Goal: Navigation & Orientation: Find specific page/section

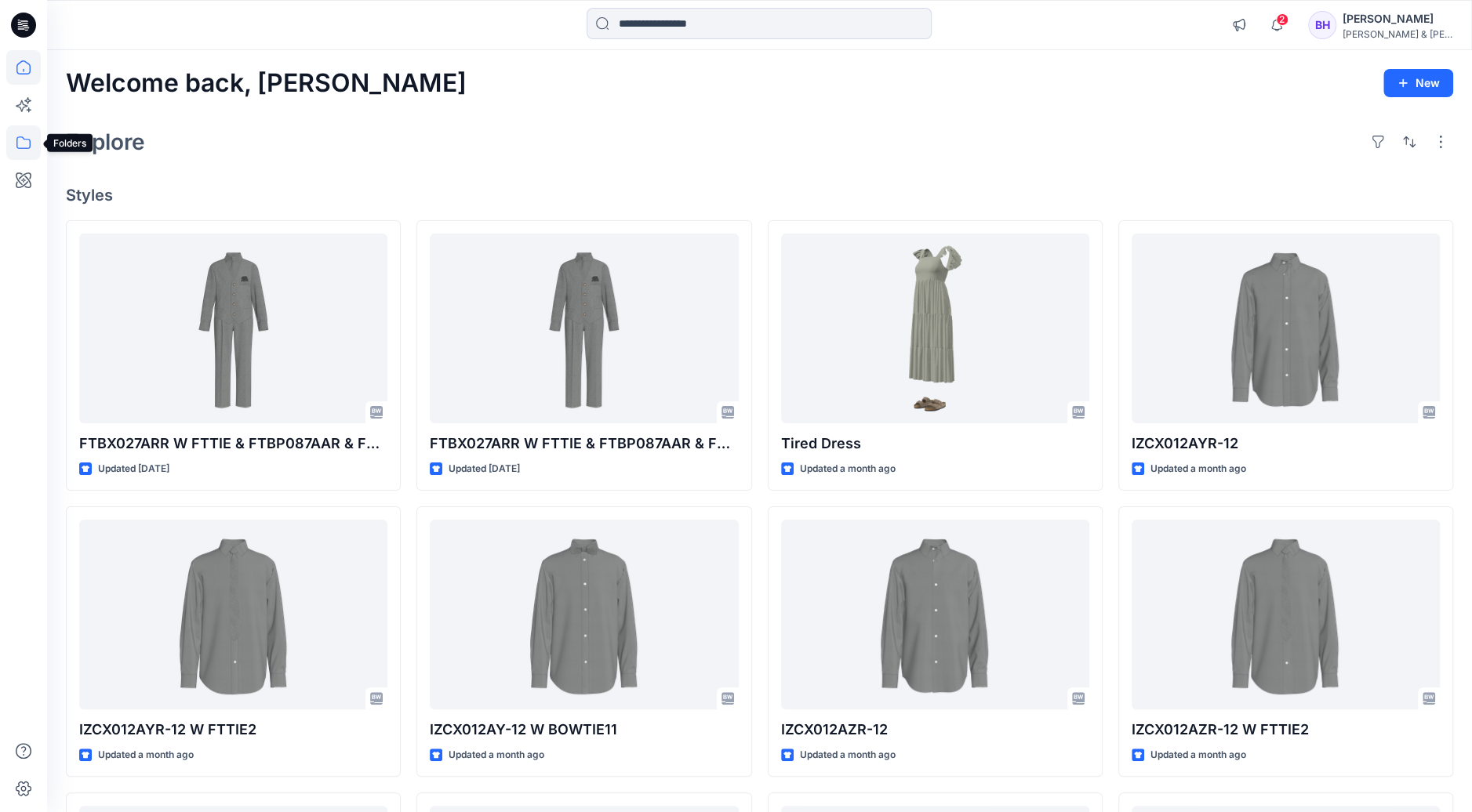
click at [30, 145] on icon at bounding box center [24, 142] width 14 height 13
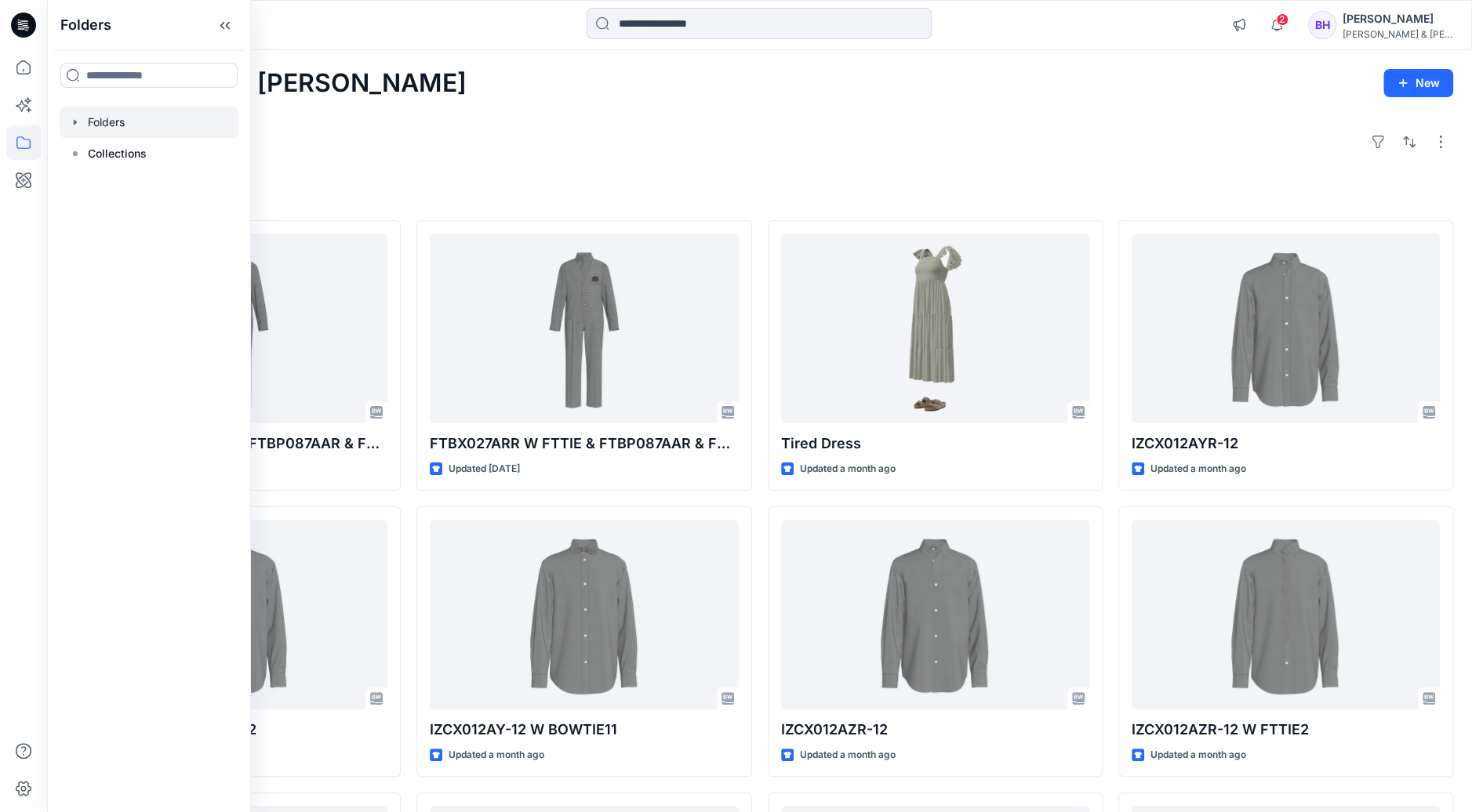
click at [125, 128] on div at bounding box center [149, 123] width 179 height 32
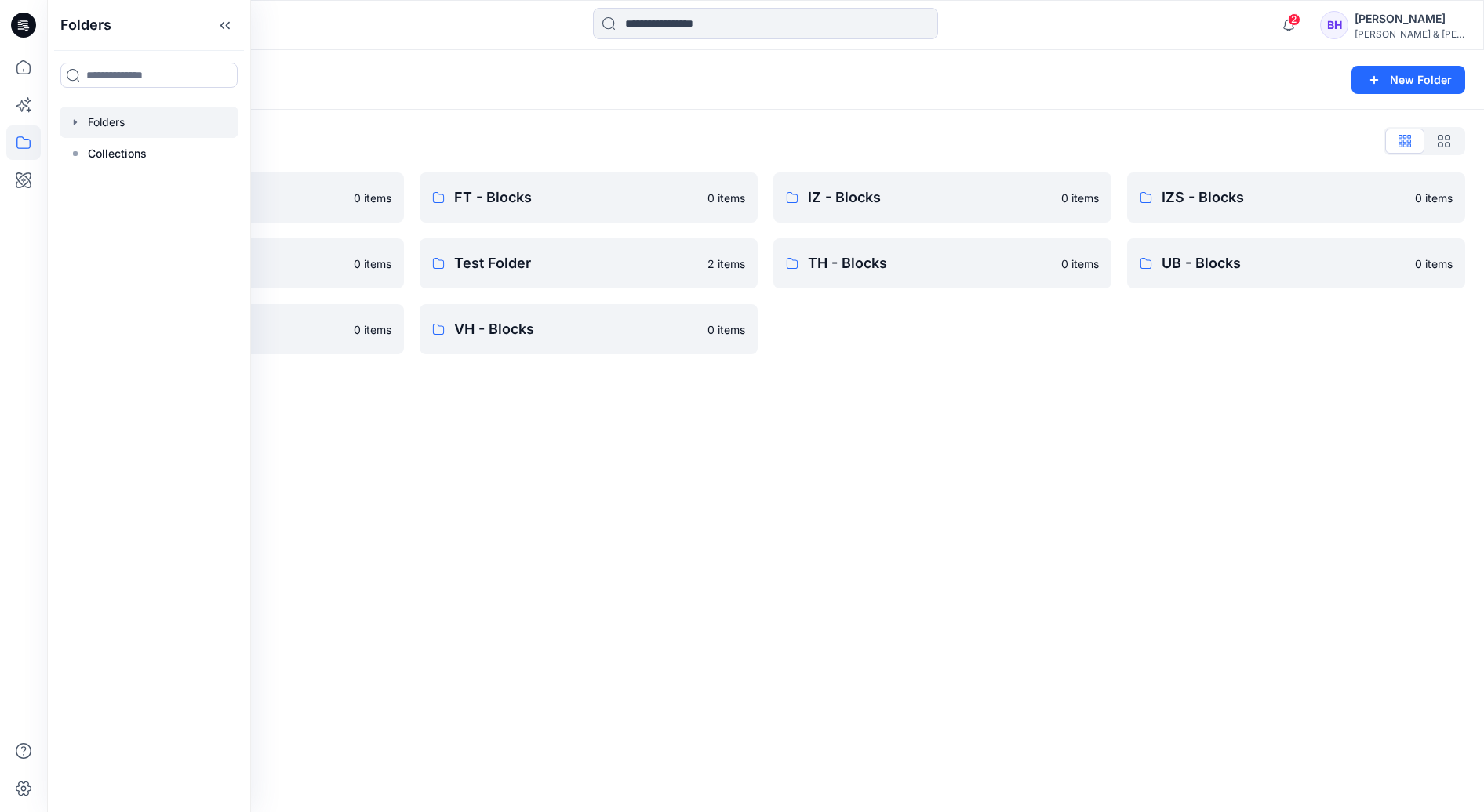
click at [631, 496] on div "Folders New Folder Folders List CK - Blocks 0 items NT - Blocks 0 items UG - Bl…" at bounding box center [765, 431] width 1436 height 762
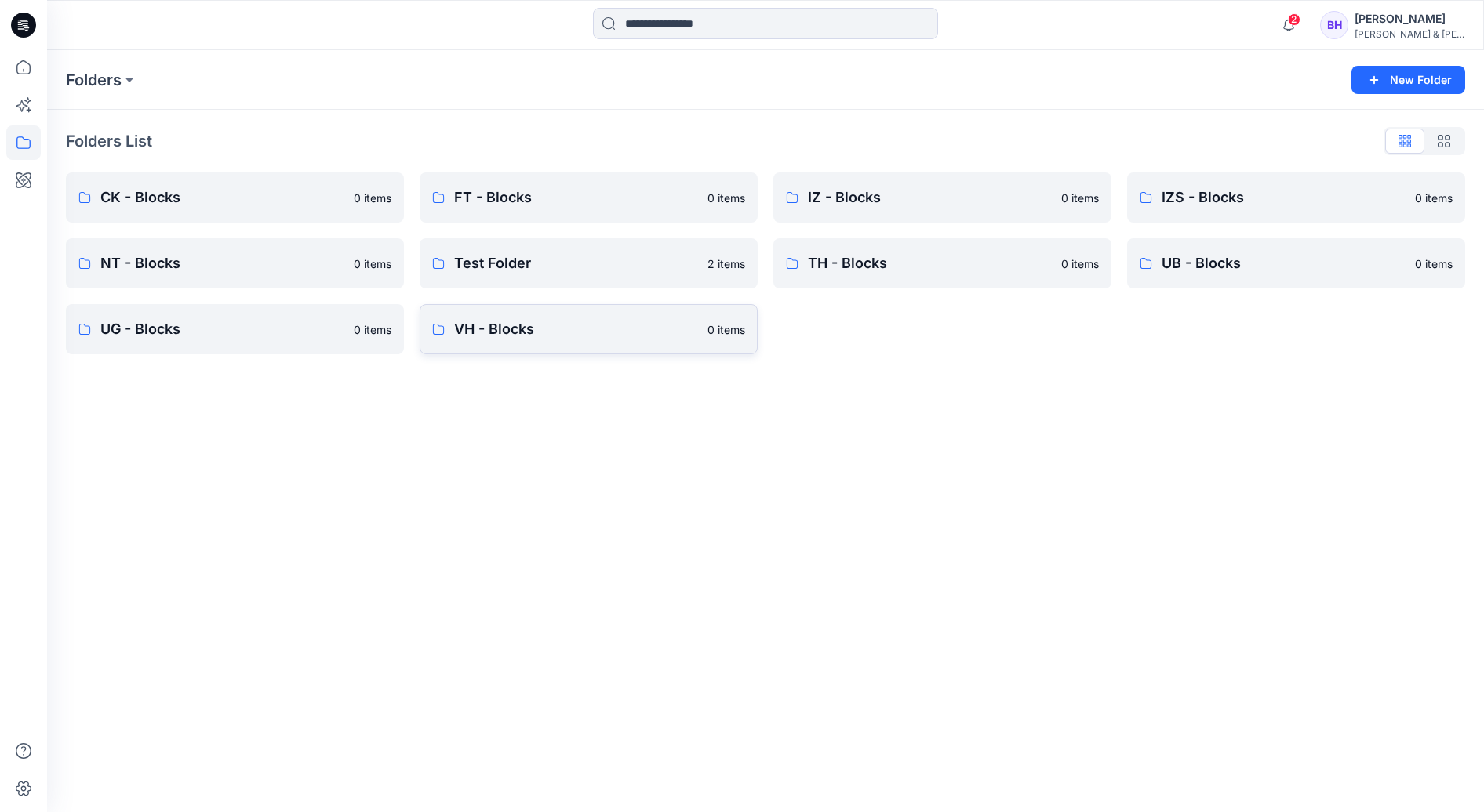
click at [545, 336] on p "VH - Blocks" at bounding box center [576, 329] width 244 height 22
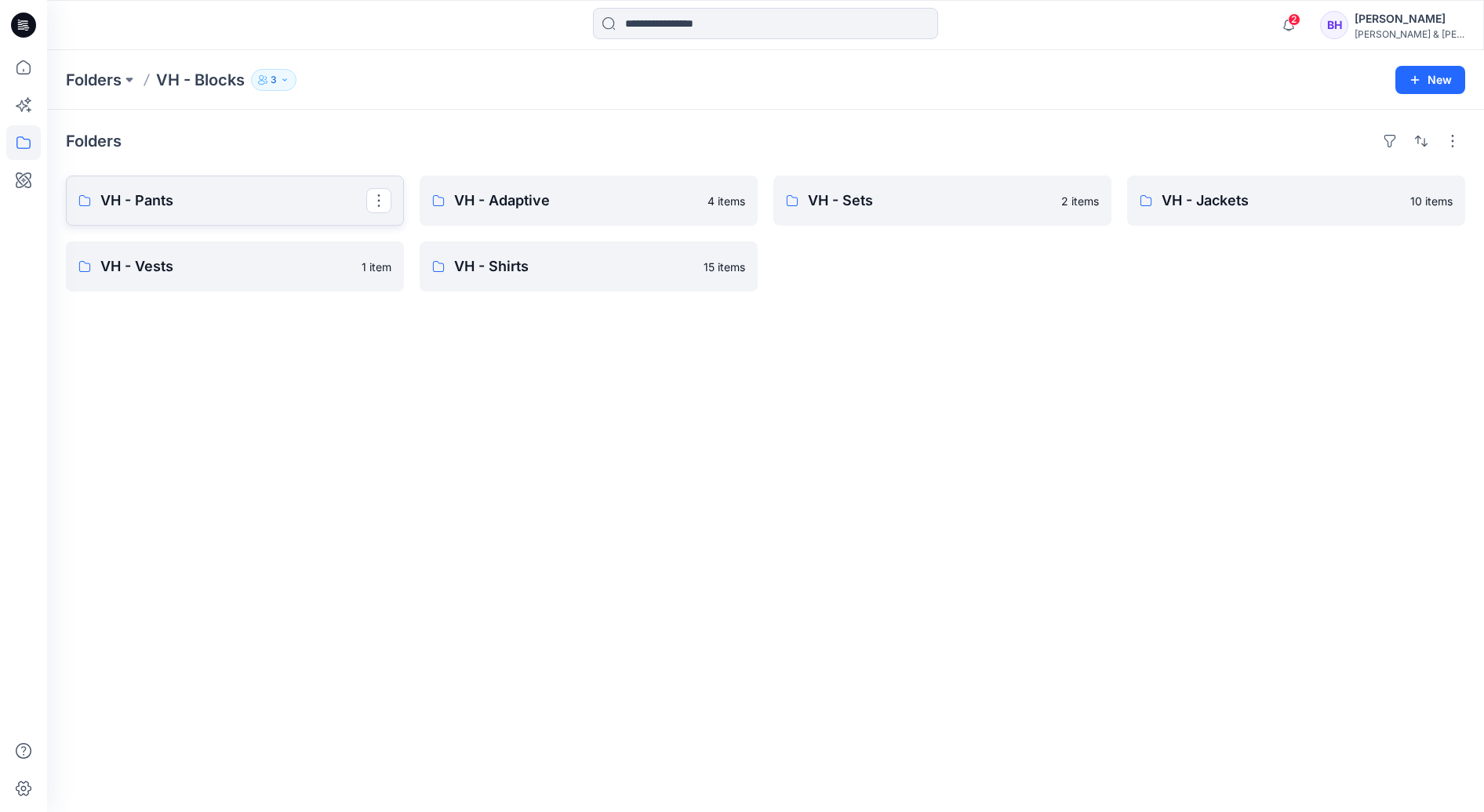
click at [231, 202] on p "VH - Pants" at bounding box center [234, 201] width 266 height 22
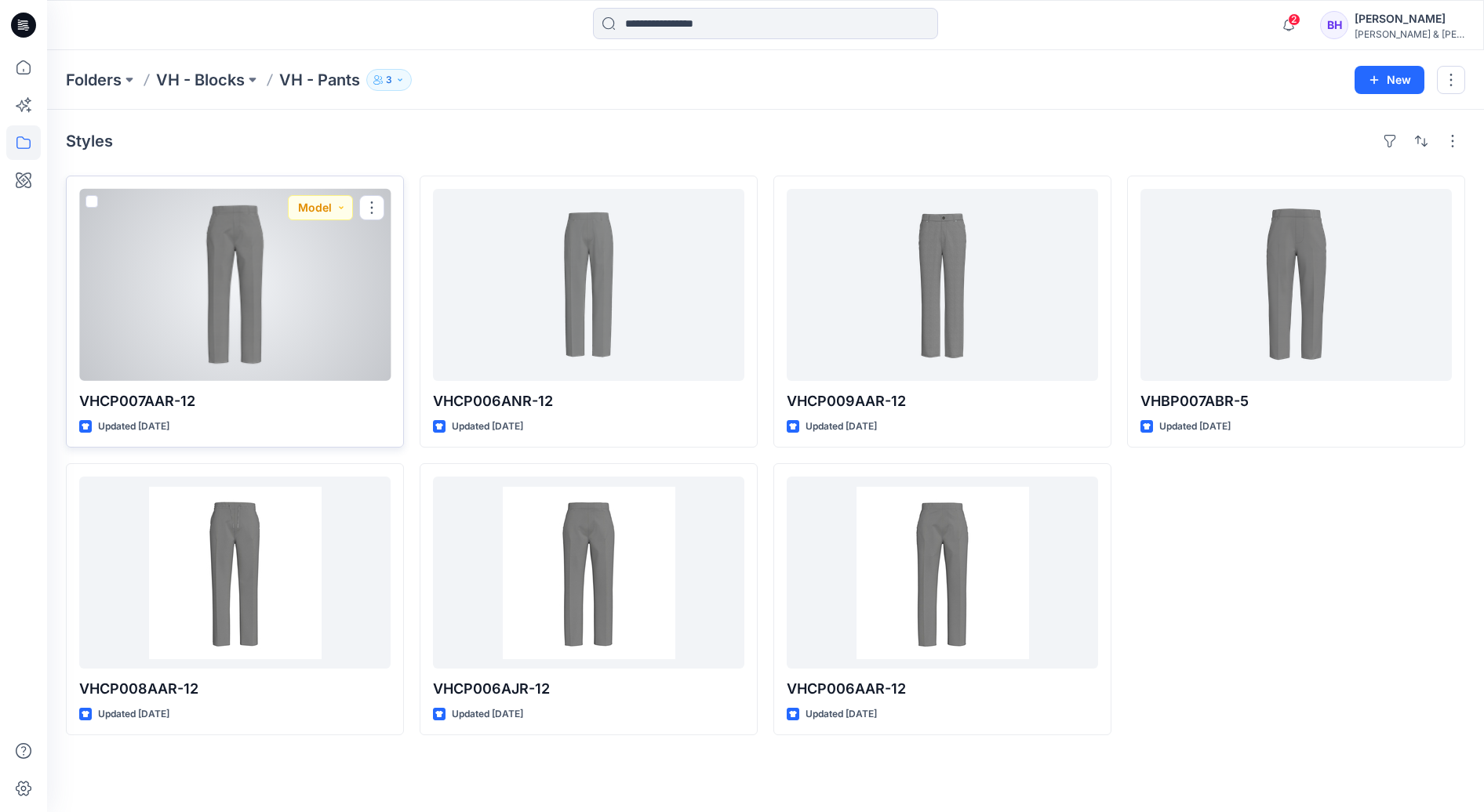
click at [254, 287] on div at bounding box center [234, 285] width 311 height 192
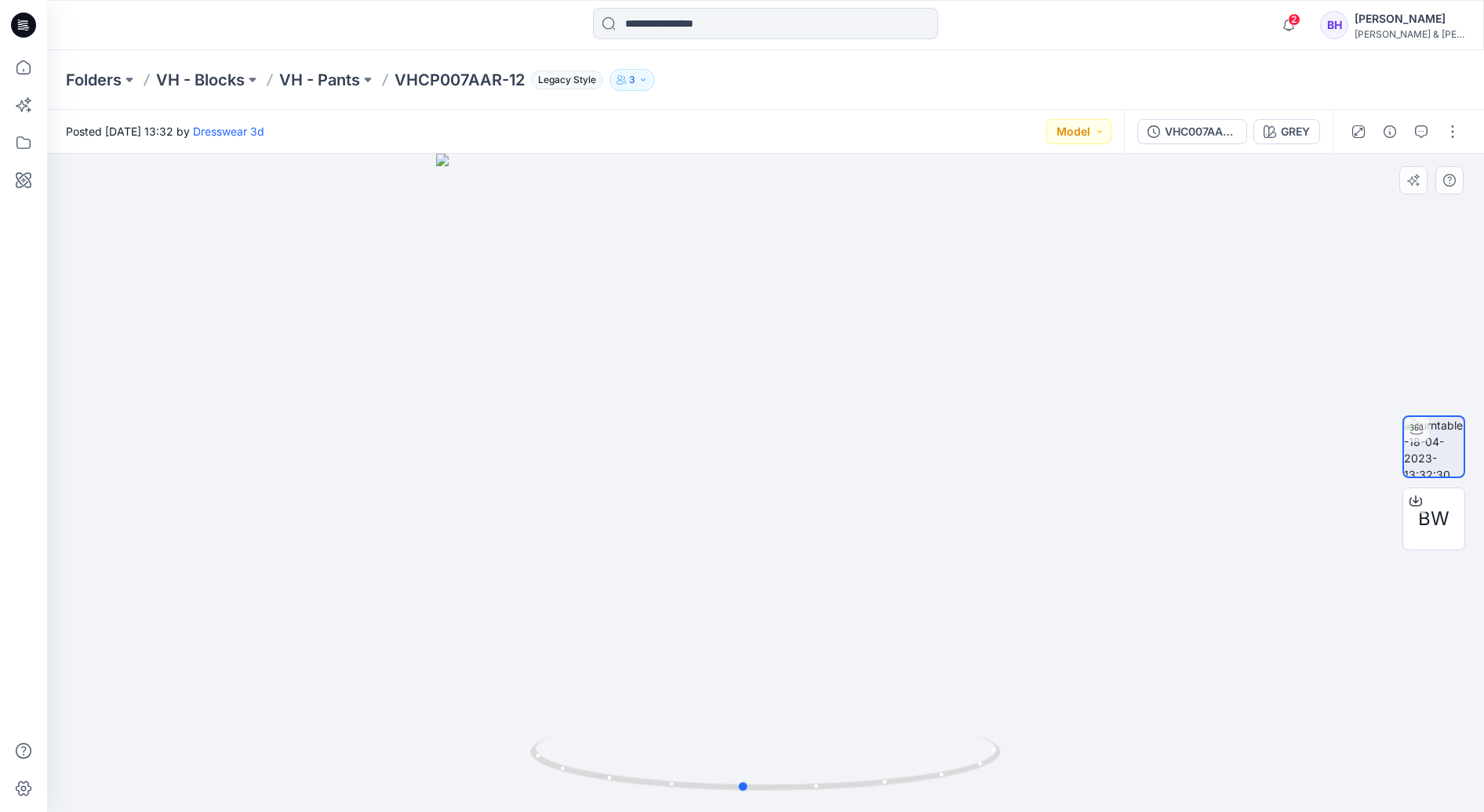
drag, startPoint x: 819, startPoint y: 233, endPoint x: 797, endPoint y: 319, distance: 88.8
click at [797, 319] on div at bounding box center [765, 483] width 1436 height 658
drag, startPoint x: 836, startPoint y: 354, endPoint x: 823, endPoint y: 474, distance: 120.7
click at [827, 642] on img at bounding box center [766, 482] width 1156 height 659
drag, startPoint x: 795, startPoint y: 362, endPoint x: 803, endPoint y: 477, distance: 115.3
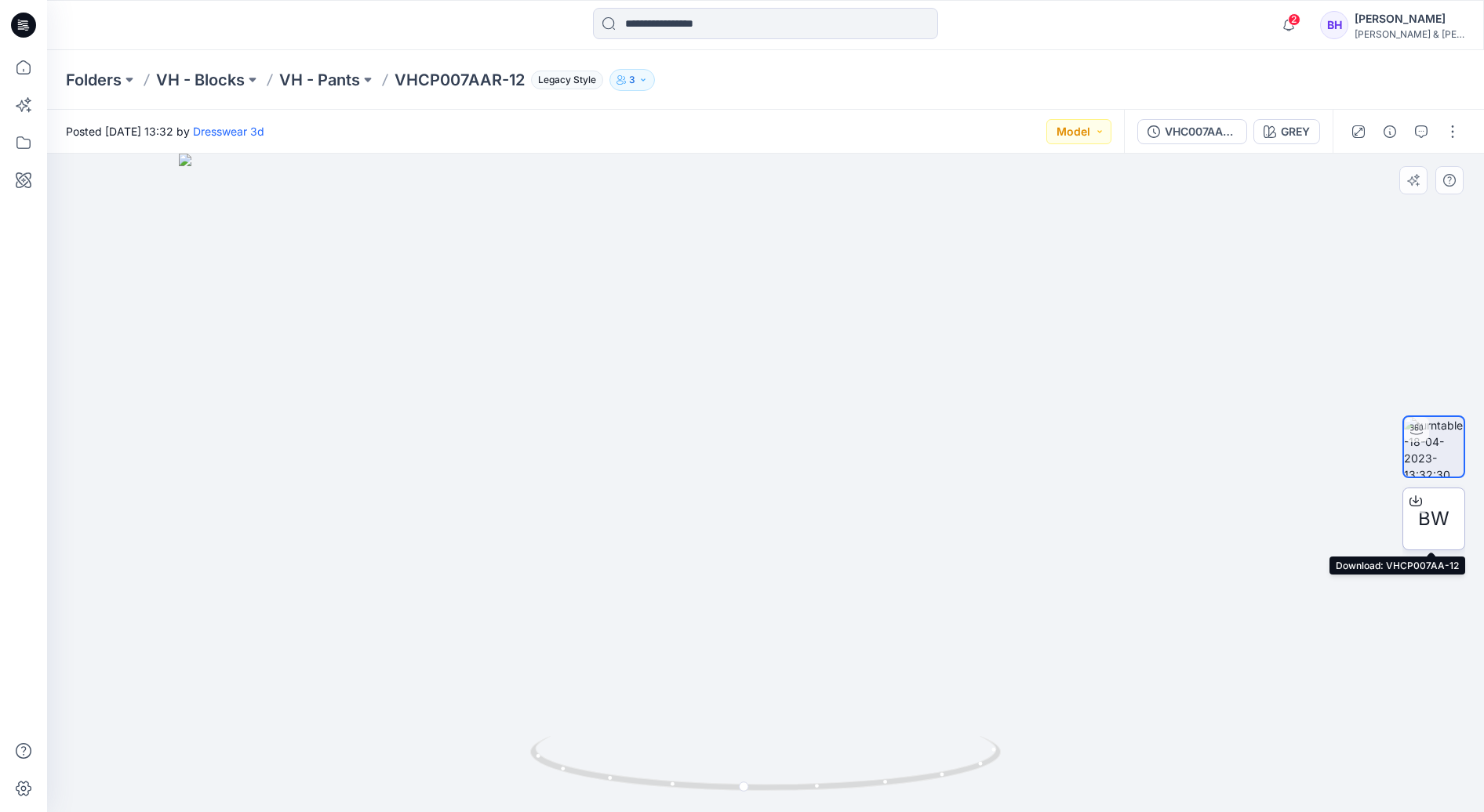
click at [1417, 520] on div "BW" at bounding box center [1433, 518] width 63 height 63
click at [1148, 256] on img at bounding box center [766, 482] width 1174 height 659
